Goal: Task Accomplishment & Management: Use online tool/utility

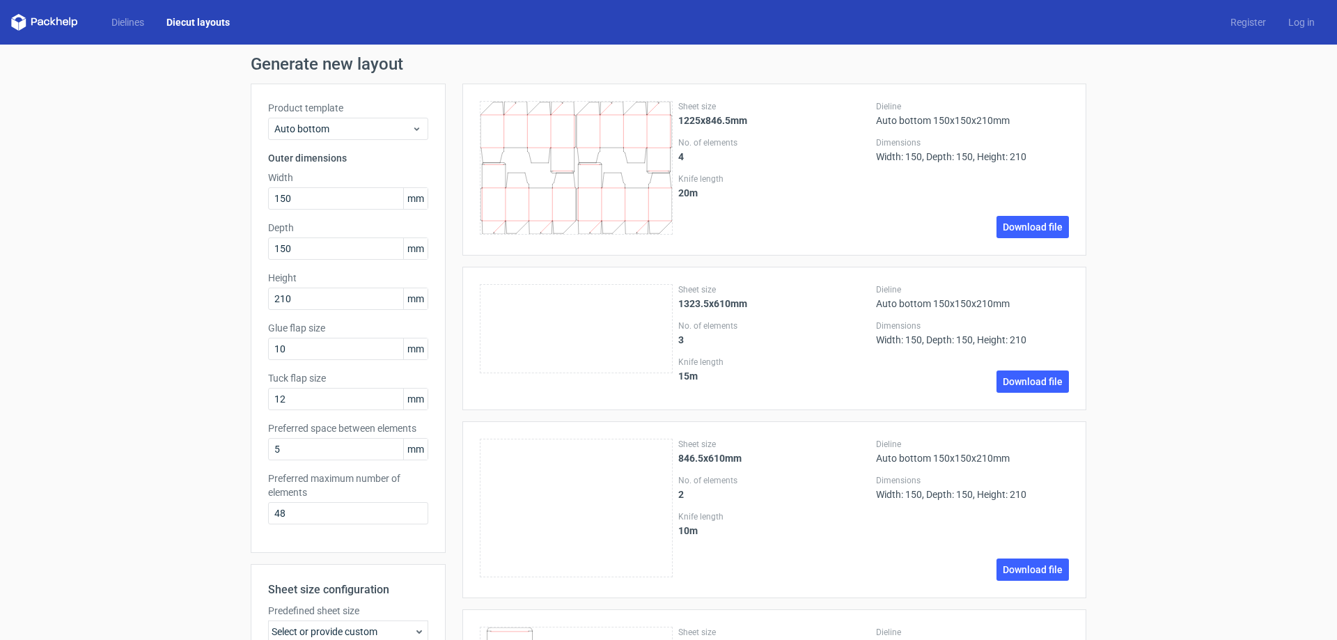
scroll to position [209, 0]
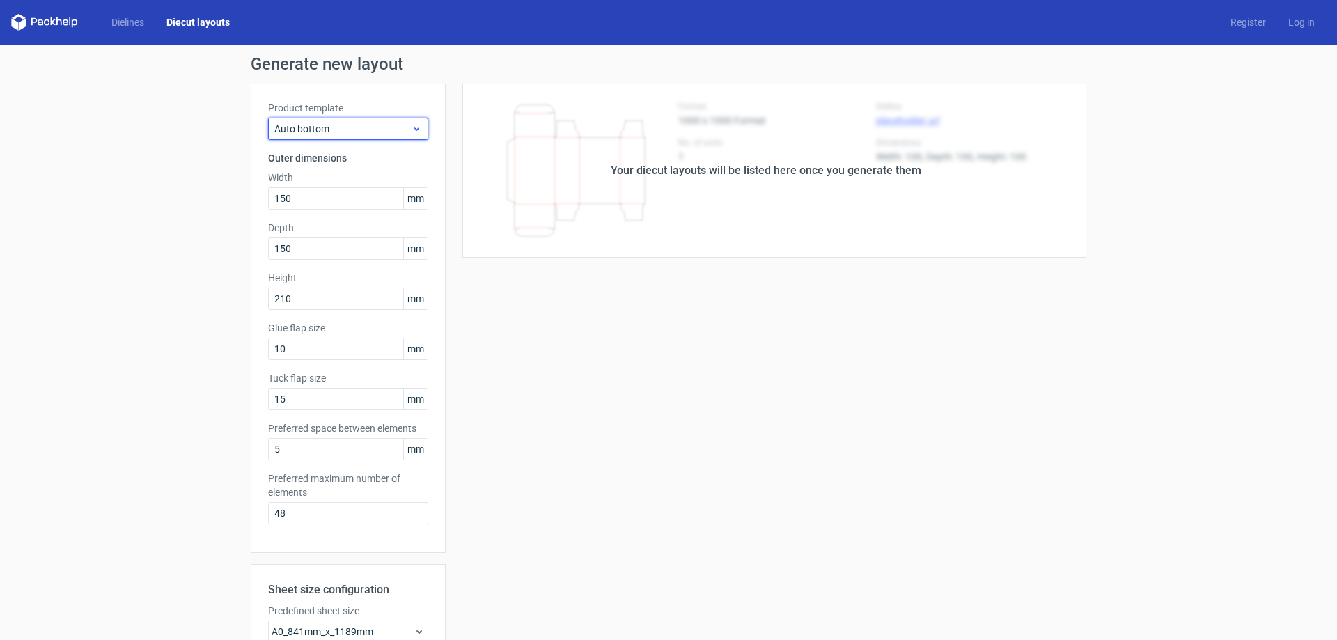
click at [363, 131] on span "Auto bottom" at bounding box center [342, 129] width 137 height 14
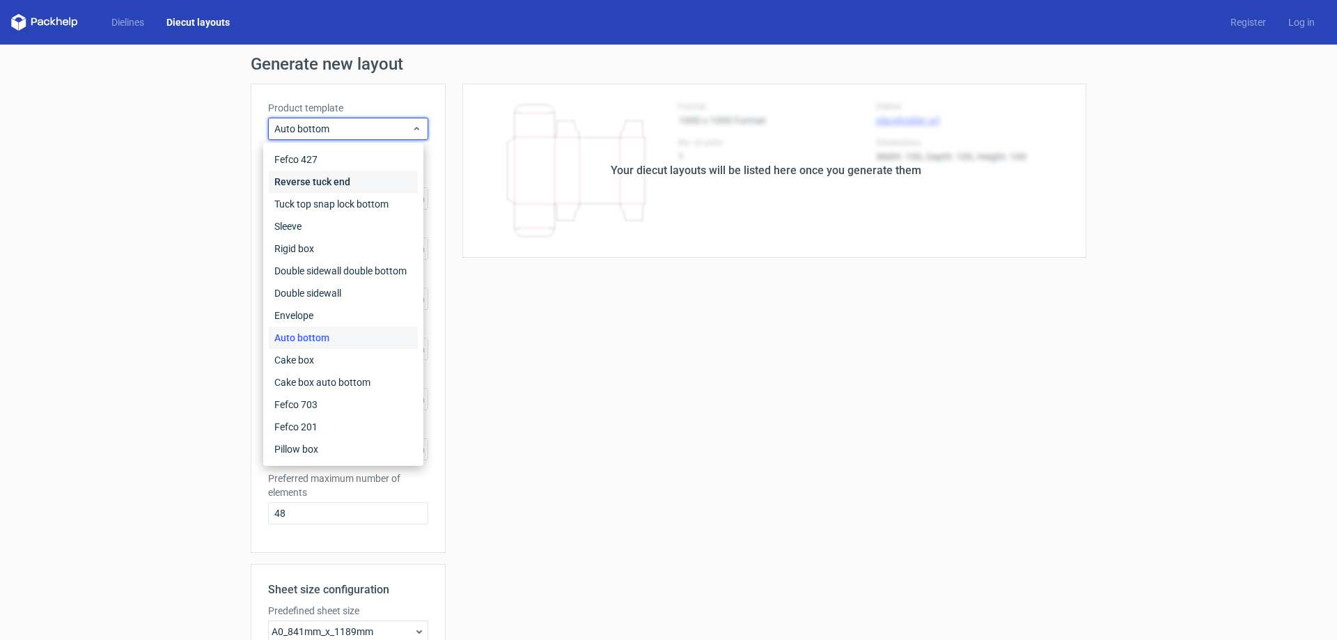
click at [348, 183] on div "Reverse tuck end" at bounding box center [343, 182] width 149 height 22
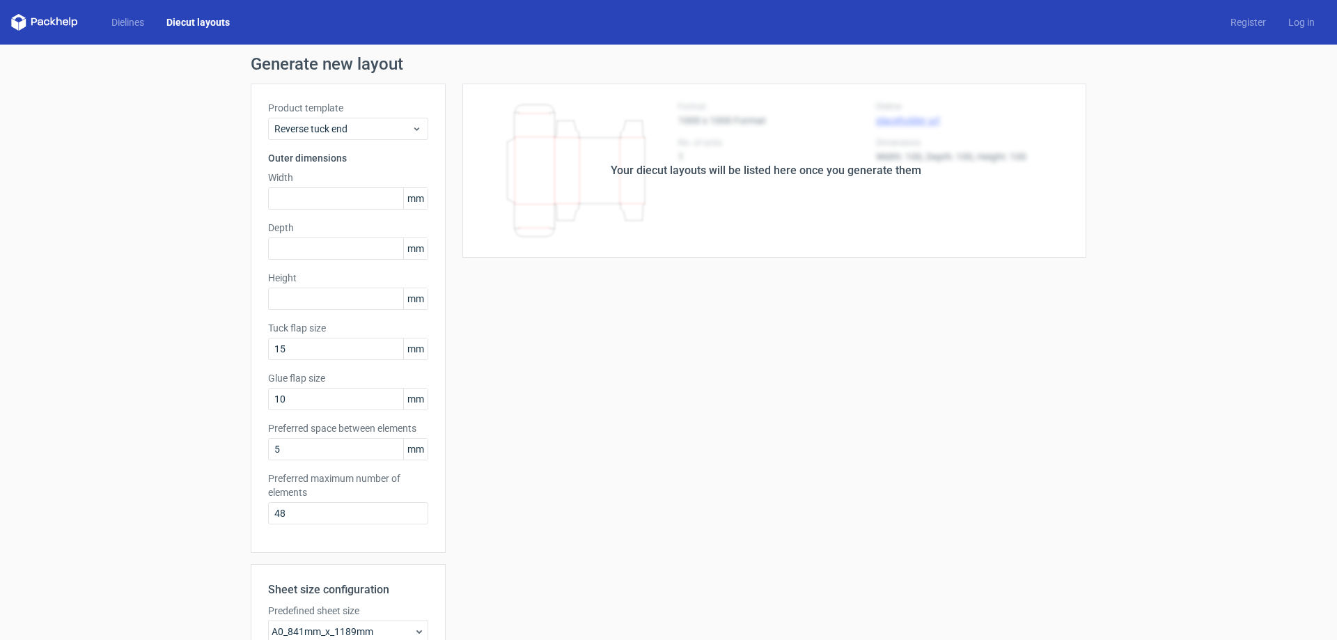
click at [531, 312] on div "Your diecut layouts will be listed here once you generate them Height Depth Wid…" at bounding box center [766, 461] width 640 height 755
click at [211, 22] on link "Diecut layouts" at bounding box center [198, 22] width 86 height 14
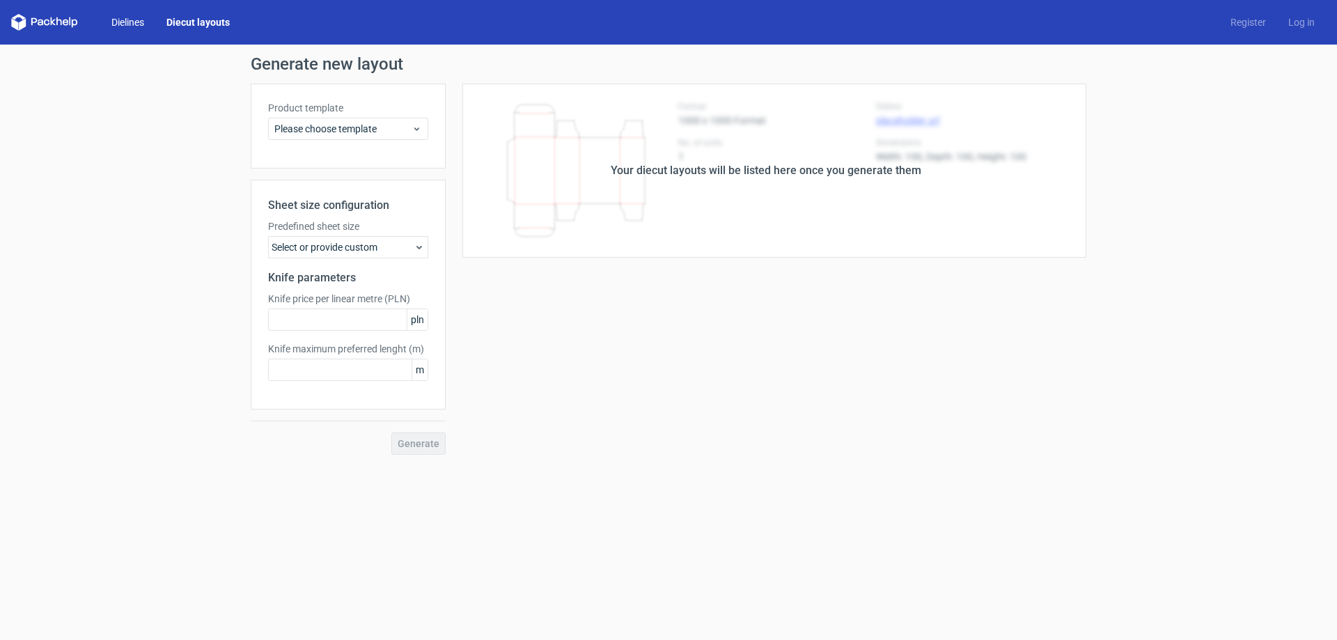
click at [138, 22] on link "Dielines" at bounding box center [127, 22] width 55 height 14
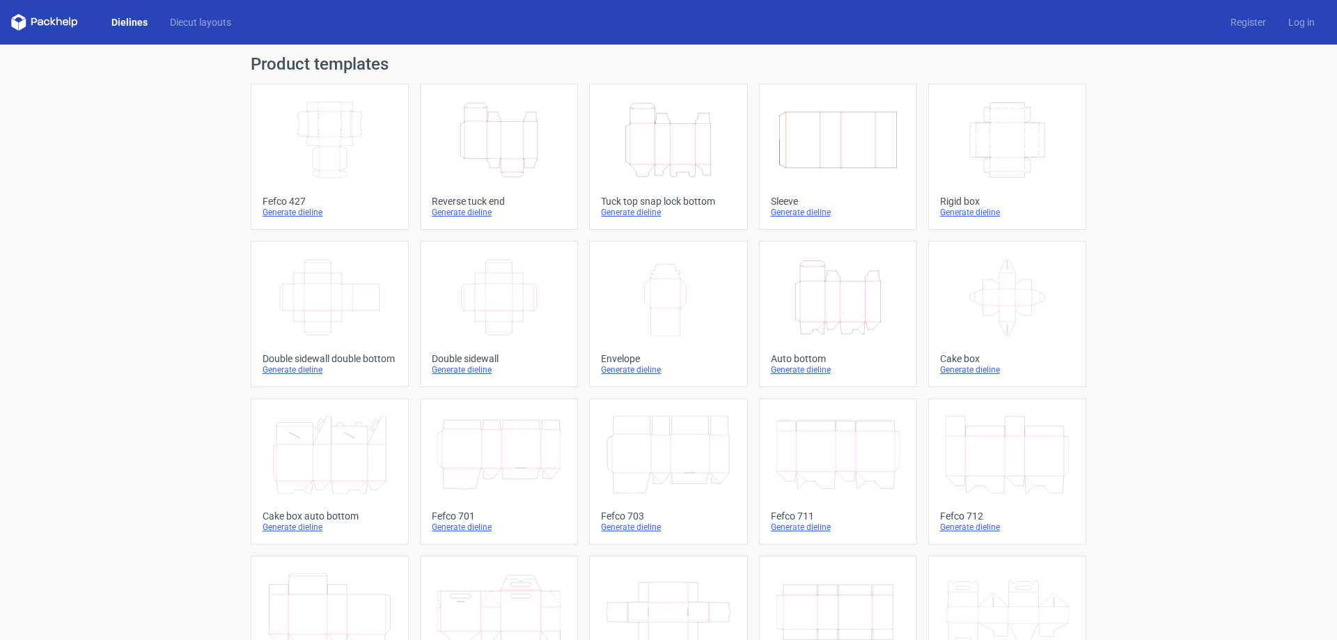
click at [698, 148] on icon "Height Depth Width" at bounding box center [667, 140] width 123 height 78
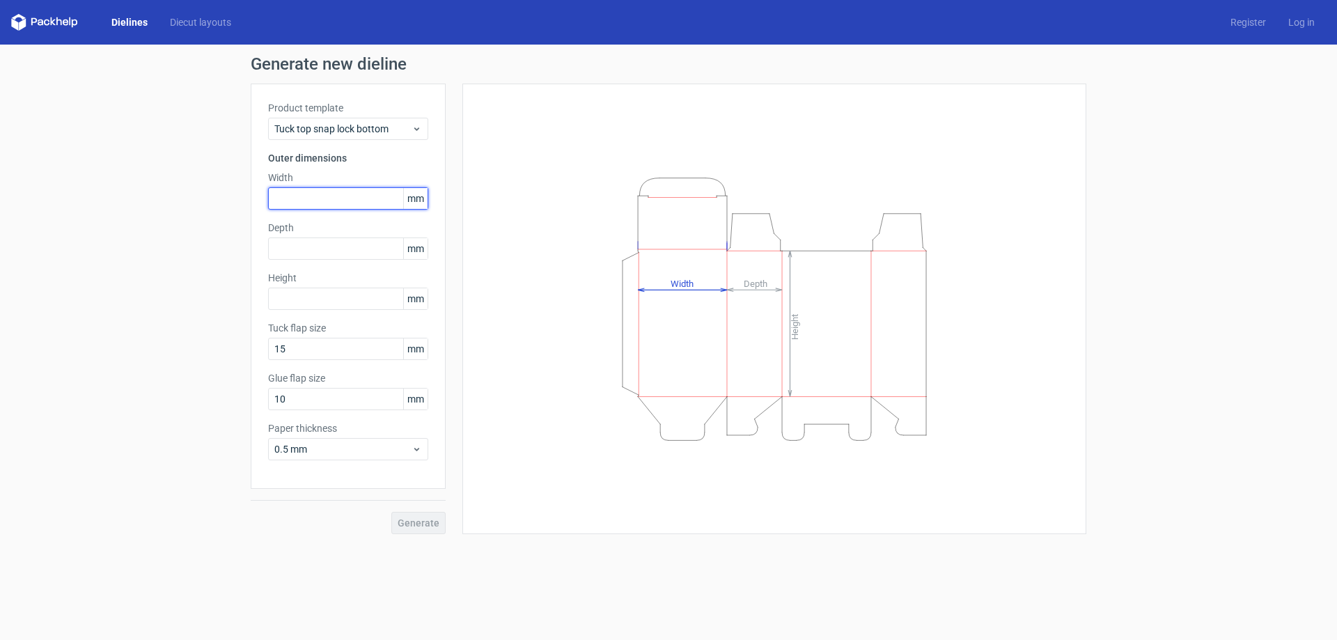
click at [356, 199] on input "text" at bounding box center [348, 198] width 160 height 22
type input "150"
type input "210"
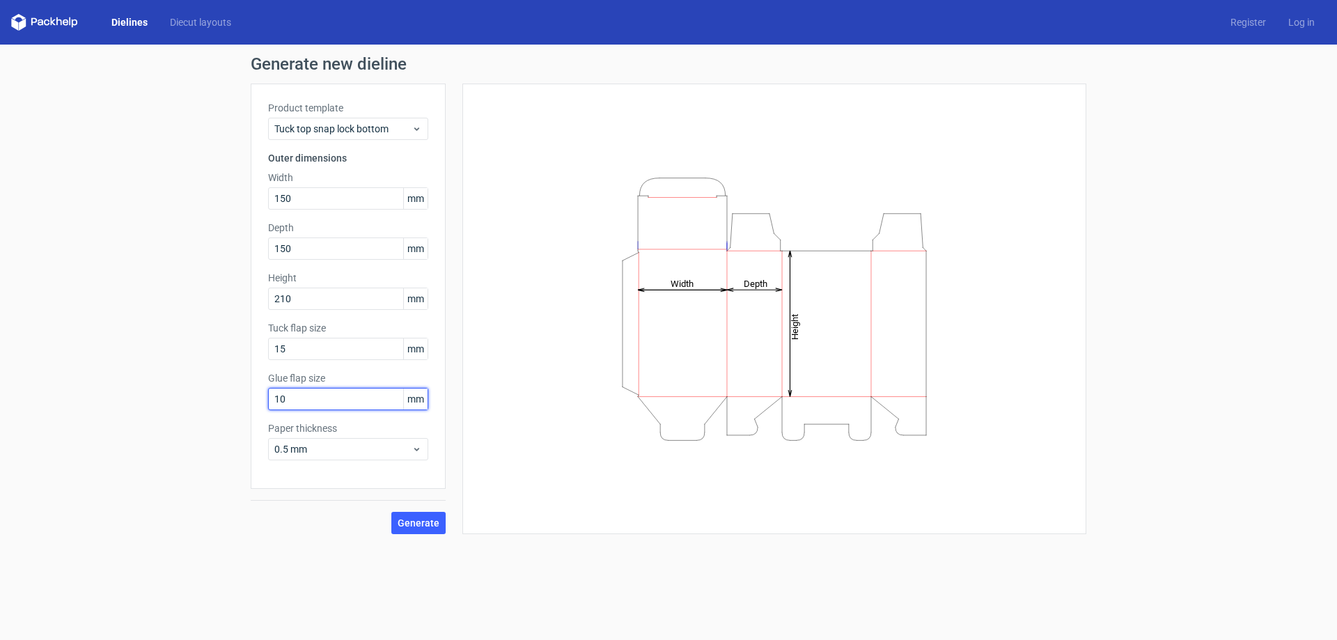
drag, startPoint x: 340, startPoint y: 404, endPoint x: 227, endPoint y: 398, distance: 113.6
click at [227, 399] on div "Generate new dieline Product template Tuck top snap lock bottom Outer dimension…" at bounding box center [668, 295] width 1337 height 501
type input "15"
click at [408, 526] on span "Generate" at bounding box center [418, 523] width 42 height 10
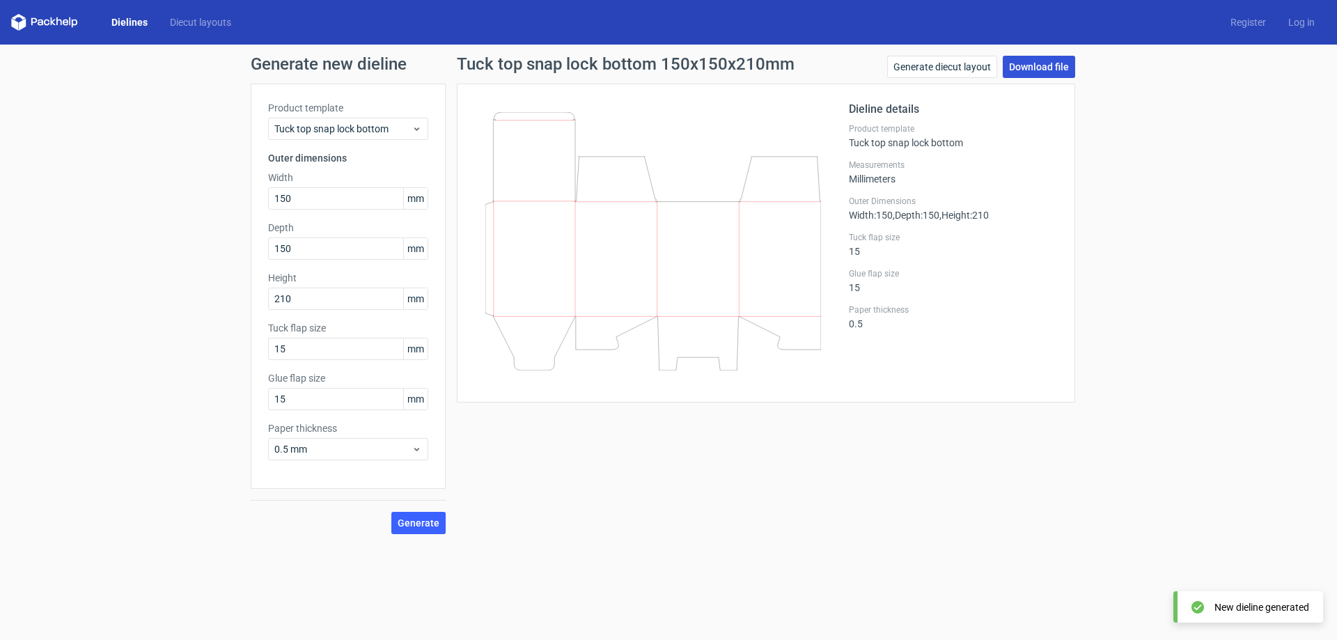
click at [1030, 65] on link "Download file" at bounding box center [1038, 67] width 72 height 22
click at [438, 520] on span "Generate" at bounding box center [418, 523] width 42 height 10
click at [961, 76] on link "Generate diecut layout" at bounding box center [942, 67] width 110 height 22
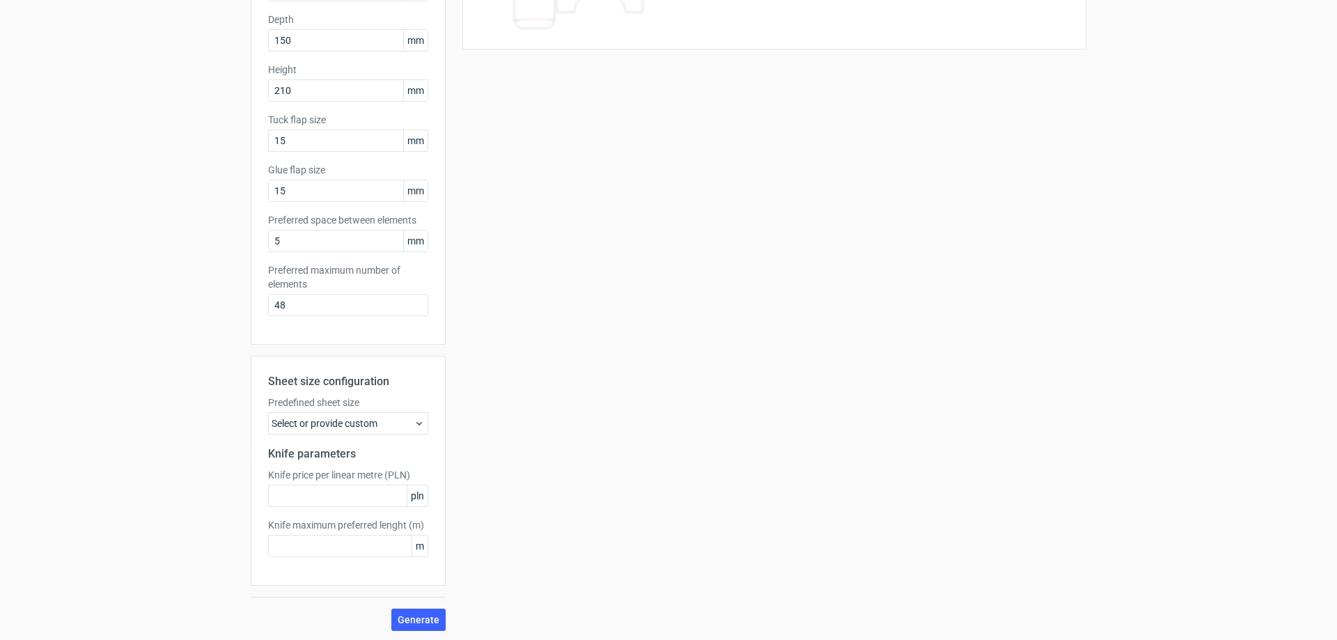
scroll to position [210, 0]
click at [398, 613] on span "Generate" at bounding box center [418, 618] width 42 height 10
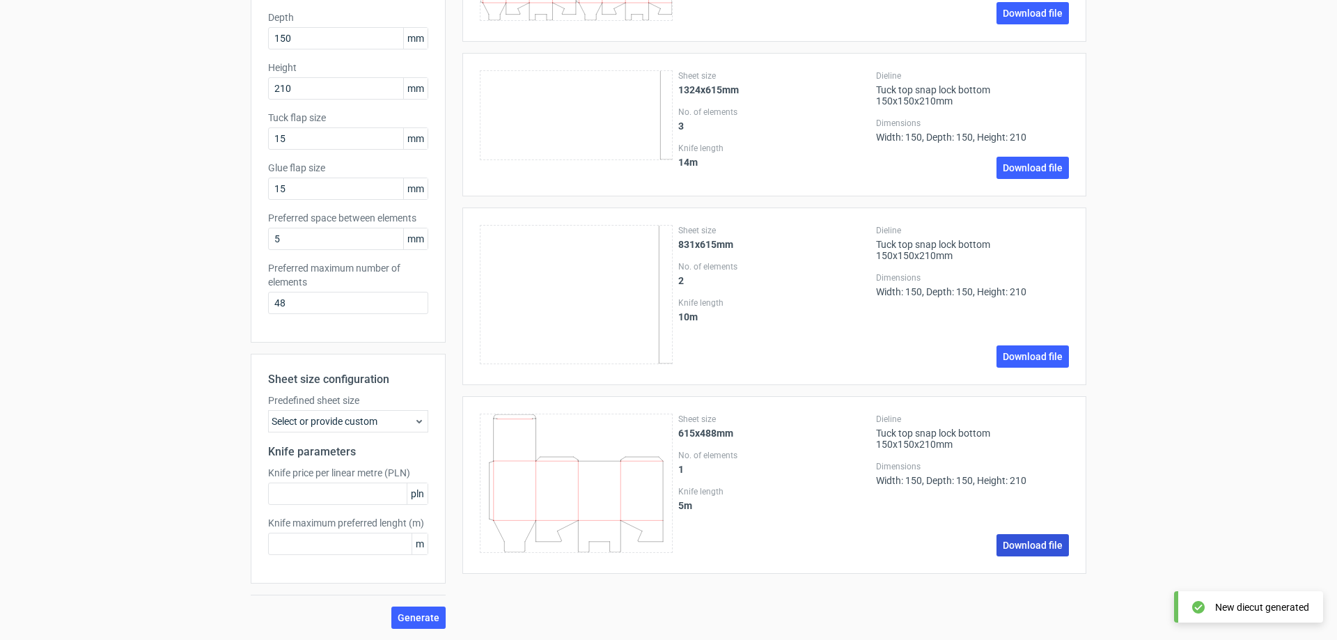
click at [1029, 552] on link "Download file" at bounding box center [1032, 545] width 72 height 22
